Goal: Task Accomplishment & Management: Manage account settings

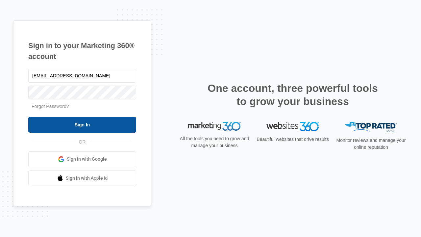
click at [82, 124] on input "Sign In" at bounding box center [82, 125] width 108 height 16
